Goal: Information Seeking & Learning: Find specific fact

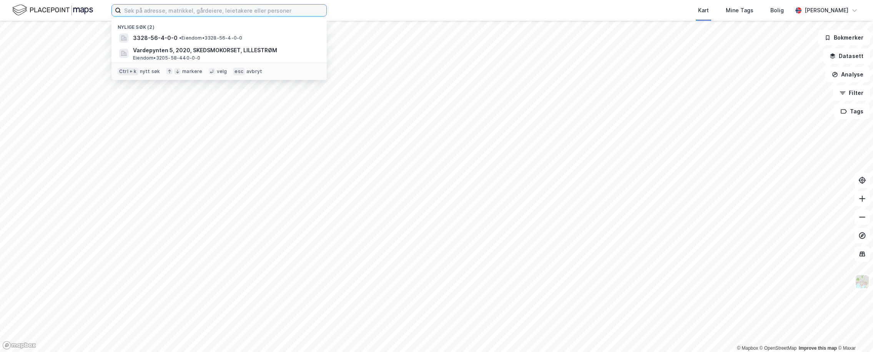
click at [152, 12] on input at bounding box center [223, 11] width 205 height 12
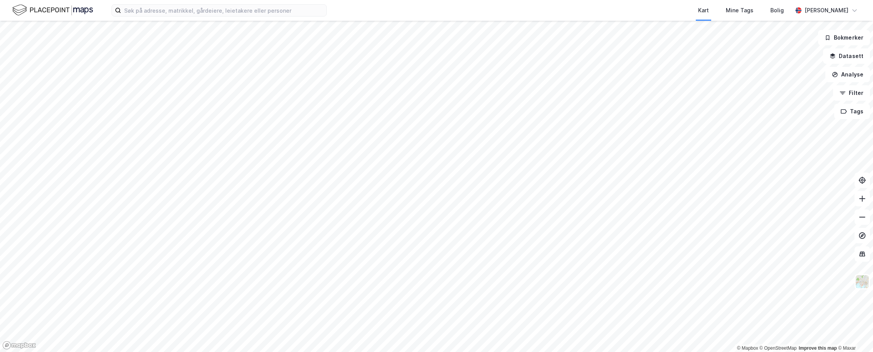
click at [580, 6] on div "Kart Mine Tags Bolig" at bounding box center [578, 10] width 429 height 21
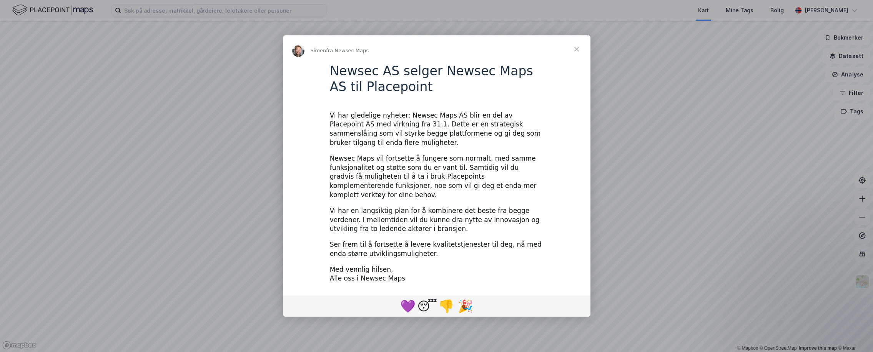
click at [471, 14] on div "Intercom messenger" at bounding box center [436, 176] width 873 height 352
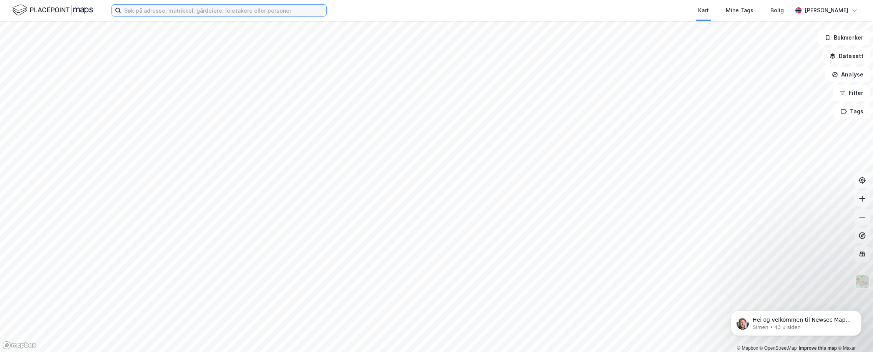
click at [238, 9] on input at bounding box center [223, 11] width 205 height 12
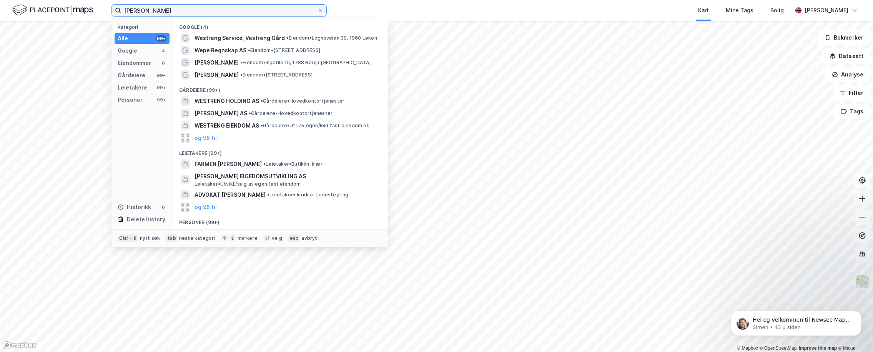
type input "[PERSON_NAME]"
click at [208, 224] on div "Personer (99+)" at bounding box center [280, 220] width 215 height 14
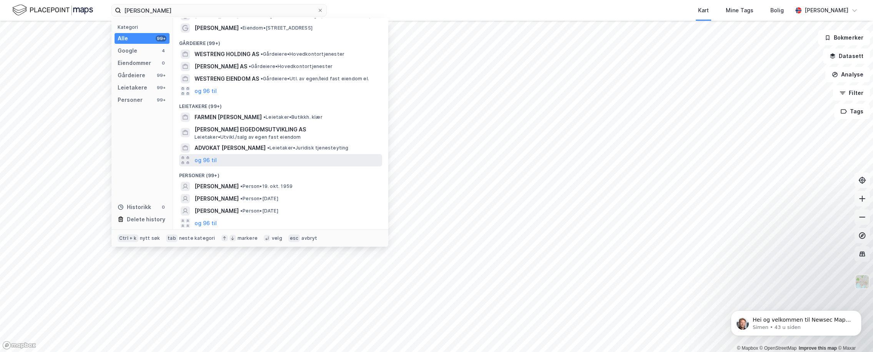
scroll to position [46, 0]
click at [222, 187] on span "MAY BRITT WESTRENG" at bounding box center [217, 187] width 44 height 9
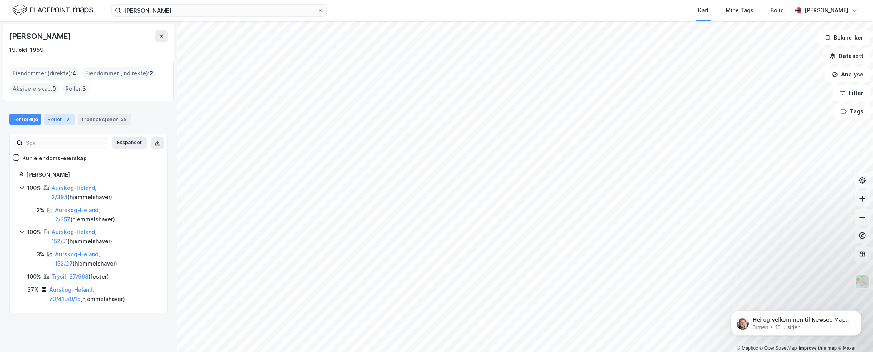
click at [57, 117] on div "Roller 3" at bounding box center [59, 119] width 30 height 11
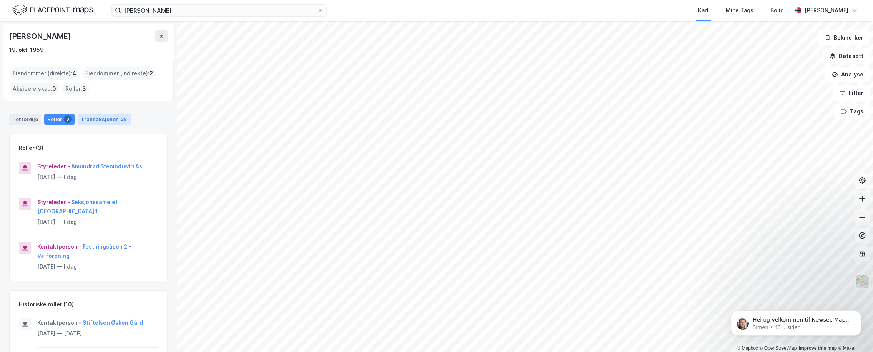
click at [90, 123] on div "Transaksjoner 25" at bounding box center [104, 119] width 53 height 11
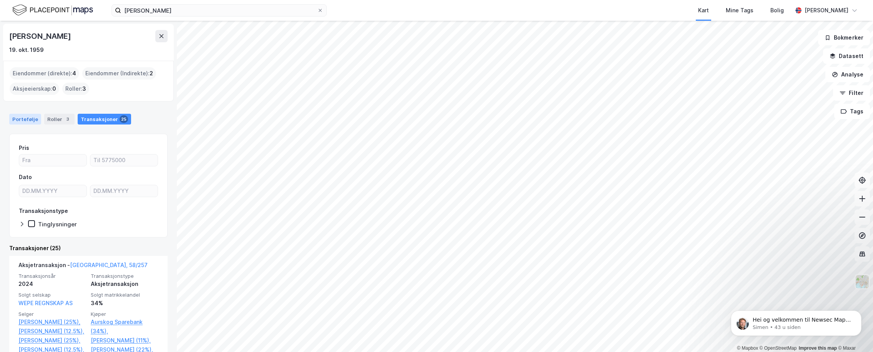
click at [28, 121] on div "Portefølje" at bounding box center [25, 119] width 32 height 11
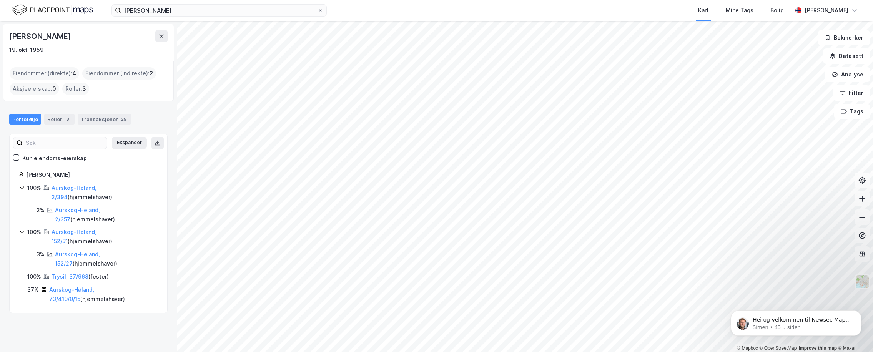
click at [48, 73] on div "Eiendommer (direkte) : 4" at bounding box center [45, 73] width 70 height 12
click at [26, 114] on div "Portefølje" at bounding box center [25, 119] width 32 height 11
click at [22, 60] on div "May Britt Westreng 19. okt. 1959" at bounding box center [88, 42] width 171 height 37
click at [788, 324] on p "Simen • 43 u siden" at bounding box center [802, 327] width 99 height 7
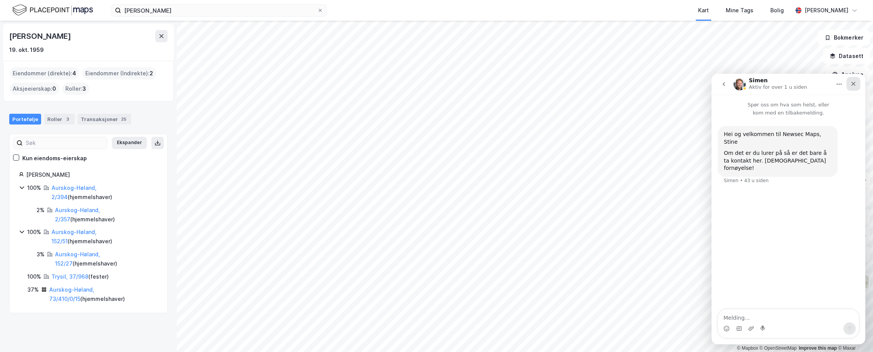
click at [858, 82] on div "Lukk" at bounding box center [854, 84] width 14 height 14
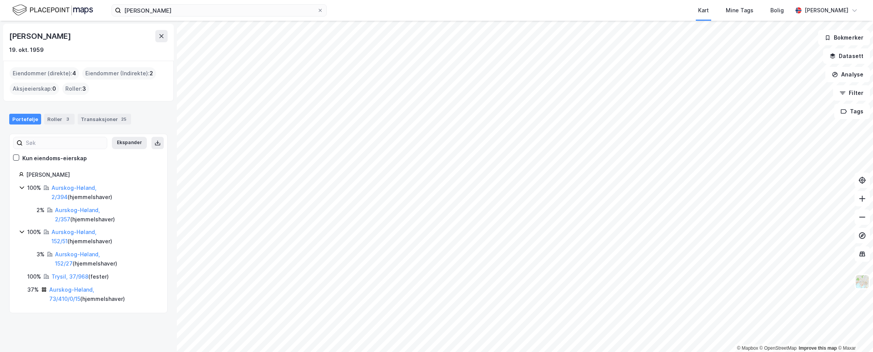
click at [113, 40] on div "May Britt Westreng" at bounding box center [88, 36] width 158 height 12
click at [410, 12] on div "Kart Mine Tags Bolig" at bounding box center [578, 10] width 429 height 21
drag, startPoint x: 30, startPoint y: 38, endPoint x: 35, endPoint y: 38, distance: 4.6
click at [35, 38] on div "May Britt Westreng" at bounding box center [40, 36] width 63 height 12
click at [160, 35] on icon at bounding box center [162, 36] width 4 height 4
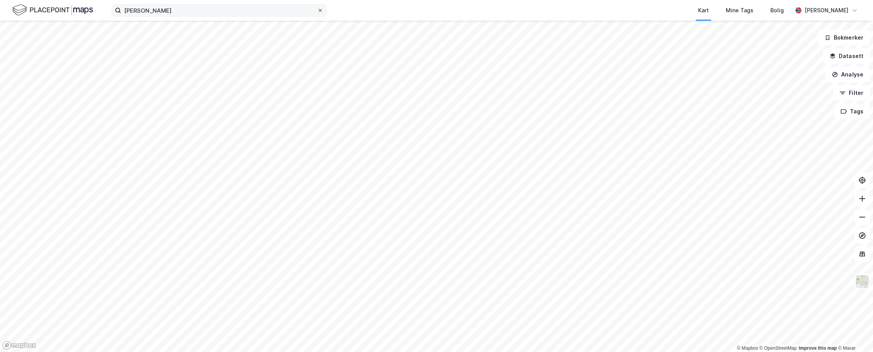
click at [320, 11] on icon at bounding box center [320, 10] width 5 height 5
click at [317, 11] on input "may britt westreng" at bounding box center [219, 11] width 196 height 12
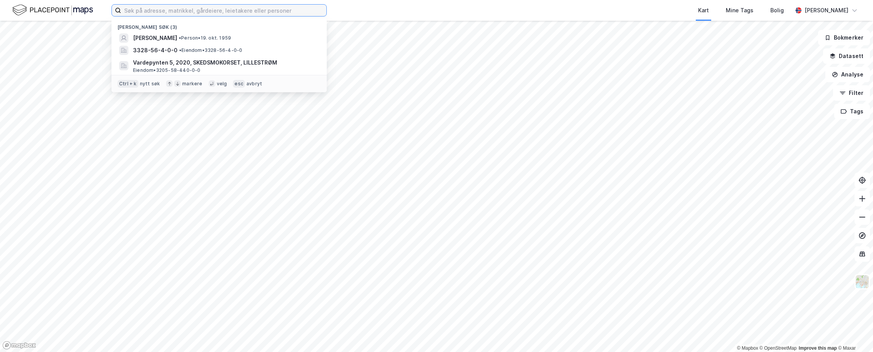
click at [293, 11] on input at bounding box center [223, 11] width 205 height 12
click at [349, 10] on div "Nylige søk (3) MAY BRITT WESTRENG • Person • 19. okt. 1959 3328-56-4-0-0 • Eien…" at bounding box center [436, 10] width 873 height 21
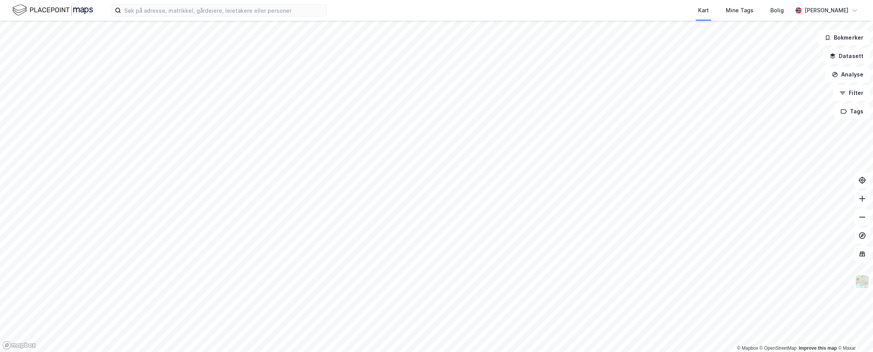
click at [81, 9] on img at bounding box center [52, 9] width 81 height 13
click at [48, 10] on img at bounding box center [52, 9] width 81 height 13
click at [867, 285] on img at bounding box center [862, 282] width 15 height 15
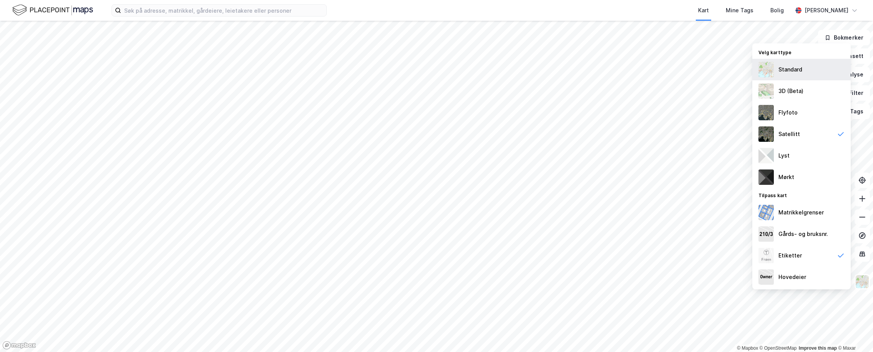
click at [796, 65] on div "Standard" at bounding box center [791, 69] width 24 height 9
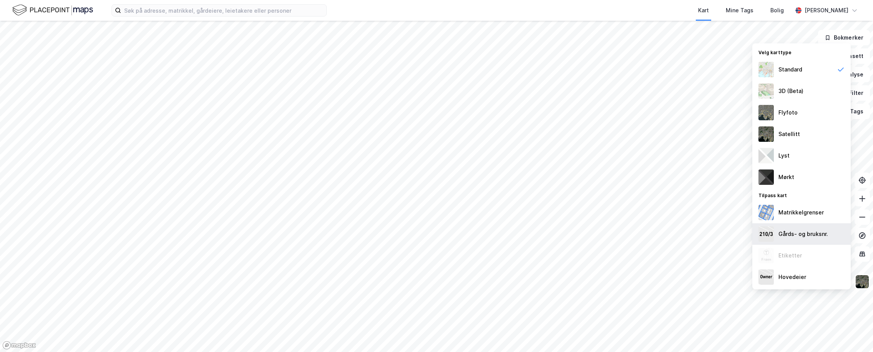
click at [790, 233] on div "Gårds- og bruksnr." at bounding box center [804, 234] width 50 height 9
click at [805, 214] on div "Matrikkelgrenser" at bounding box center [801, 212] width 45 height 9
click at [840, 213] on icon at bounding box center [841, 213] width 8 height 8
click at [840, 235] on icon at bounding box center [841, 234] width 6 height 4
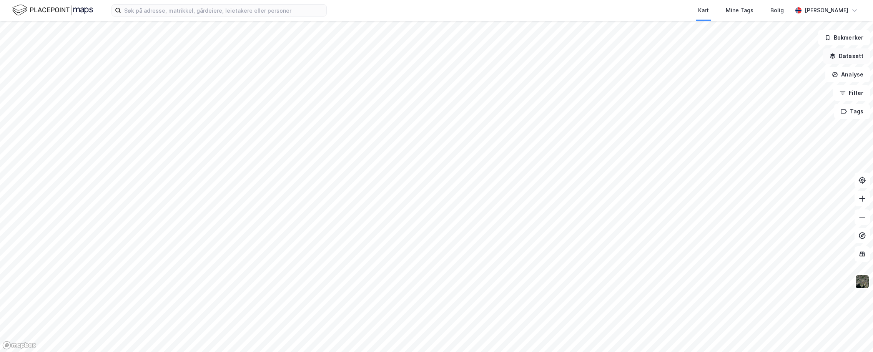
click at [852, 58] on button "Datasett" at bounding box center [846, 55] width 47 height 15
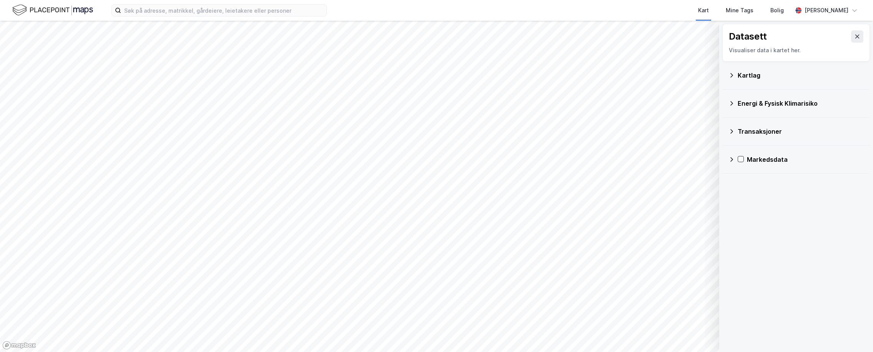
click at [735, 75] on div "Kartlag" at bounding box center [796, 75] width 135 height 18
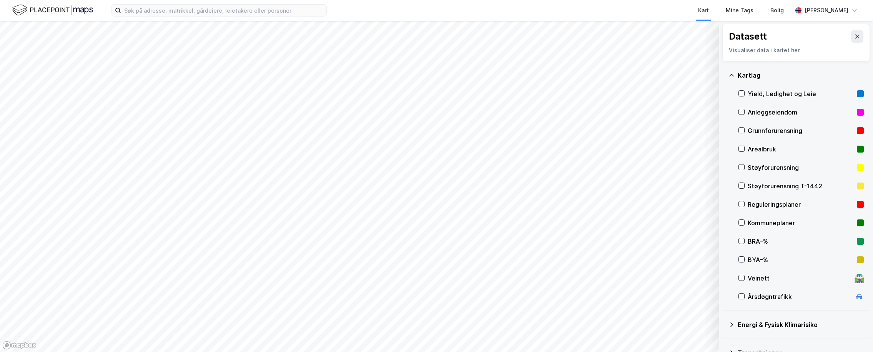
click at [735, 75] on div "Kartlag" at bounding box center [796, 75] width 135 height 18
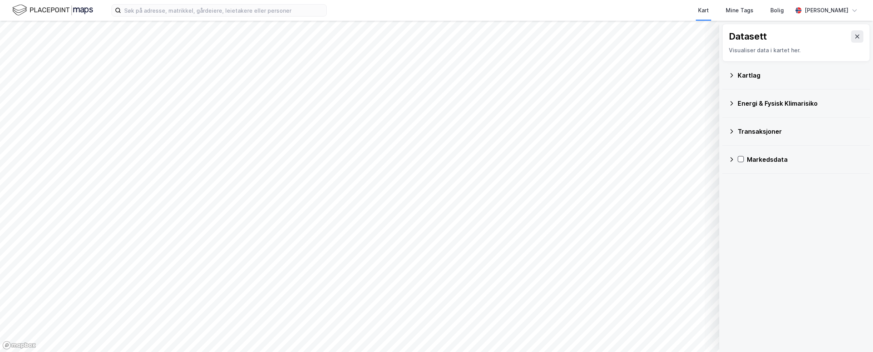
click at [732, 127] on div "Transaksjoner" at bounding box center [796, 131] width 135 height 18
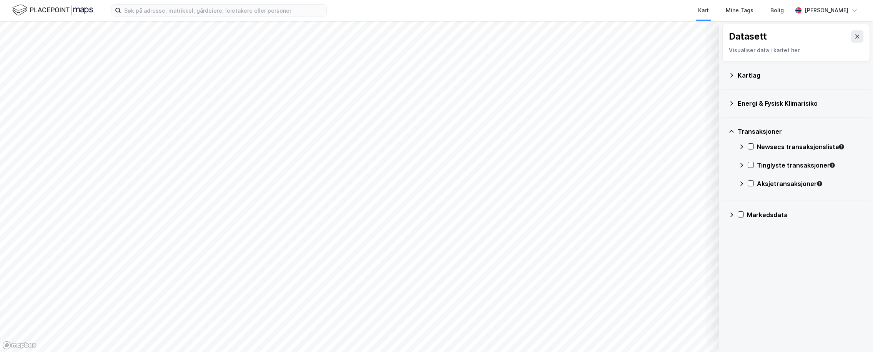
click at [730, 127] on div "Transaksjoner" at bounding box center [796, 131] width 135 height 18
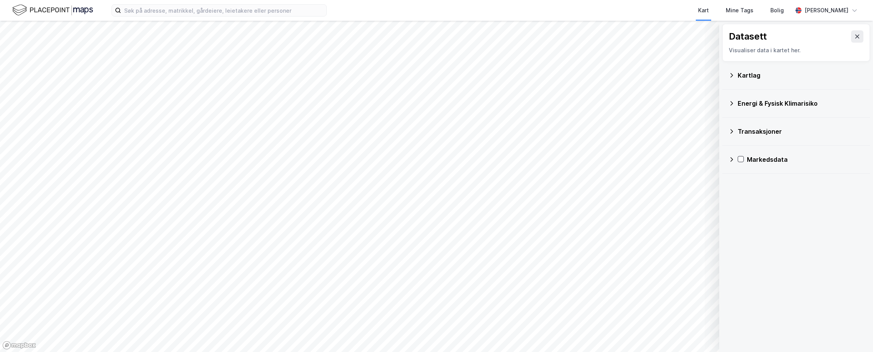
click at [730, 160] on icon at bounding box center [732, 160] width 6 height 6
click at [730, 160] on icon at bounding box center [732, 159] width 5 height 3
click at [857, 37] on button at bounding box center [858, 36] width 12 height 12
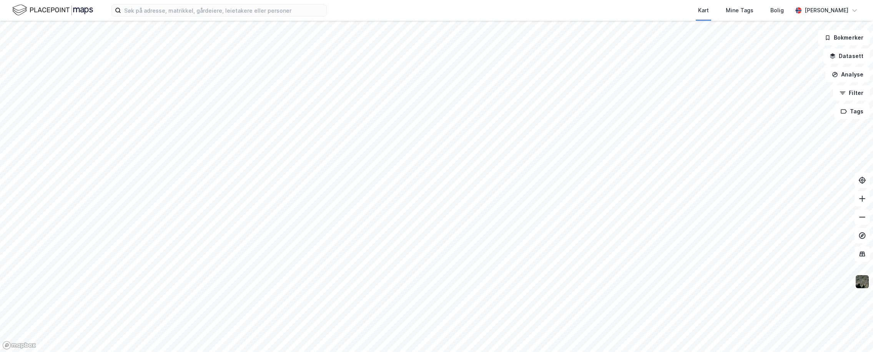
click at [455, 10] on div "Kart Mine Tags Bolig" at bounding box center [578, 10] width 429 height 21
